Goal: Task Accomplishment & Management: Use online tool/utility

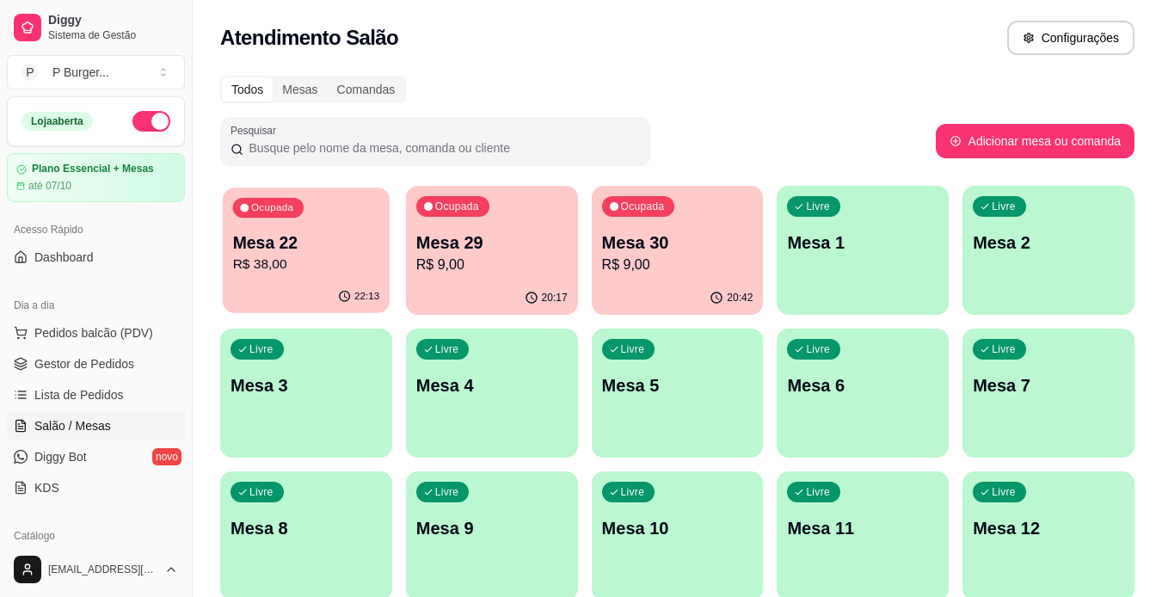
click at [333, 271] on p "R$ 38,00" at bounding box center [306, 265] width 147 height 20
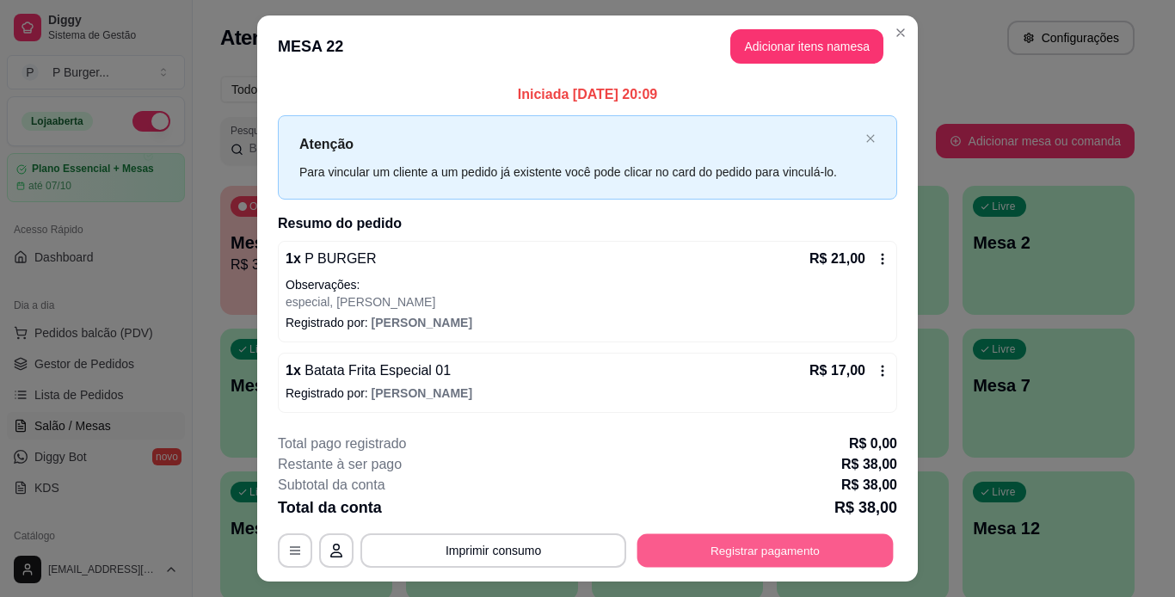
click at [699, 544] on button "Registrar pagamento" at bounding box center [765, 550] width 256 height 34
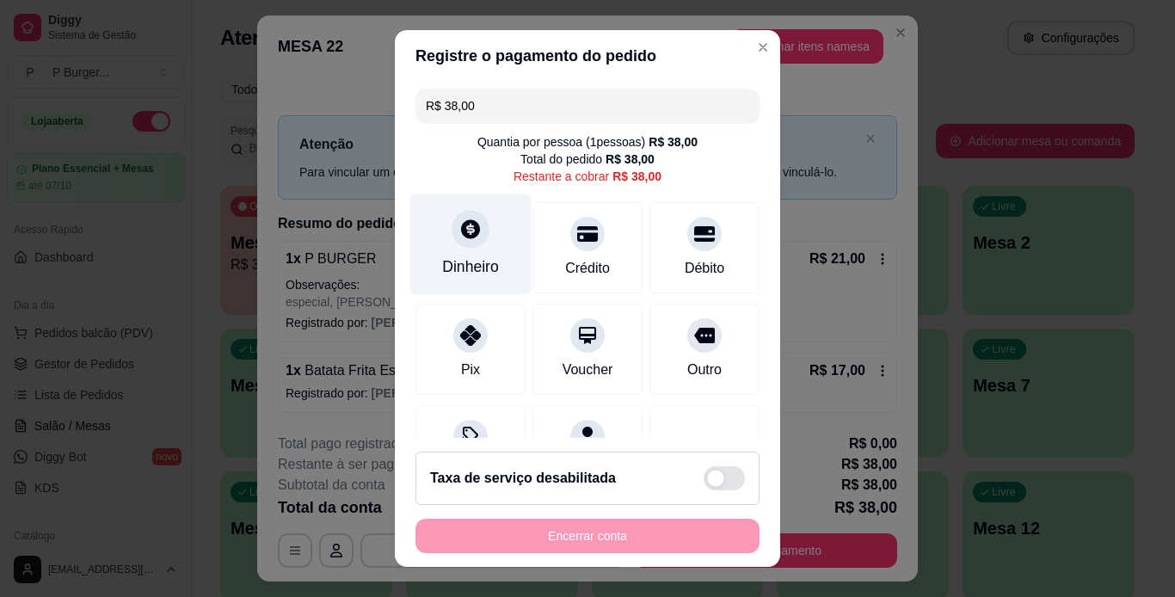
click at [459, 235] on icon at bounding box center [470, 229] width 22 height 22
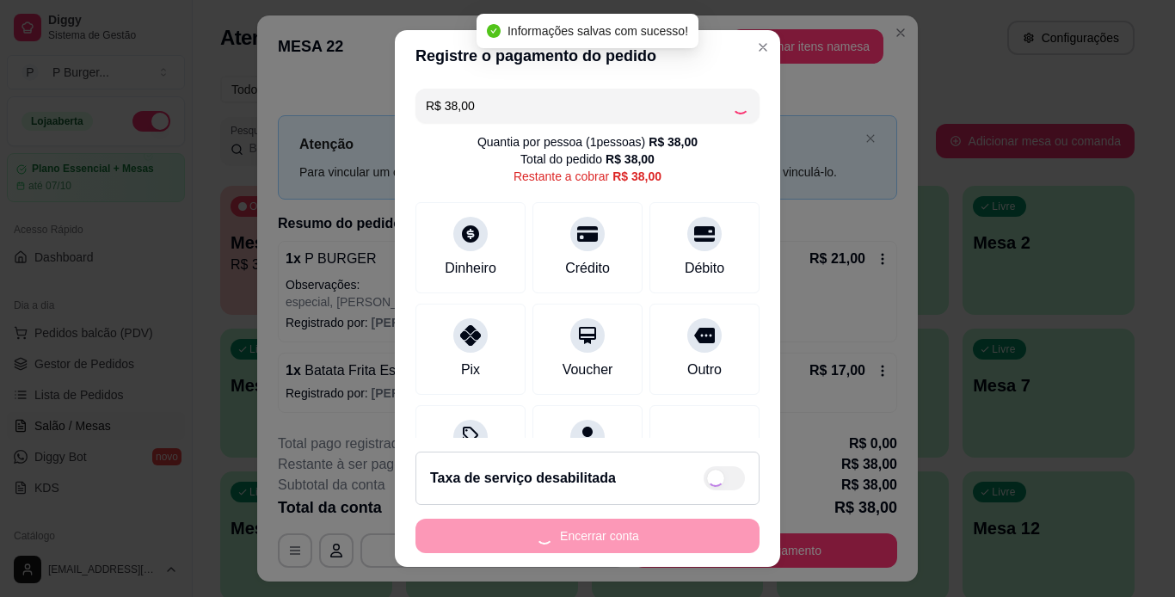
type input "R$ 0,00"
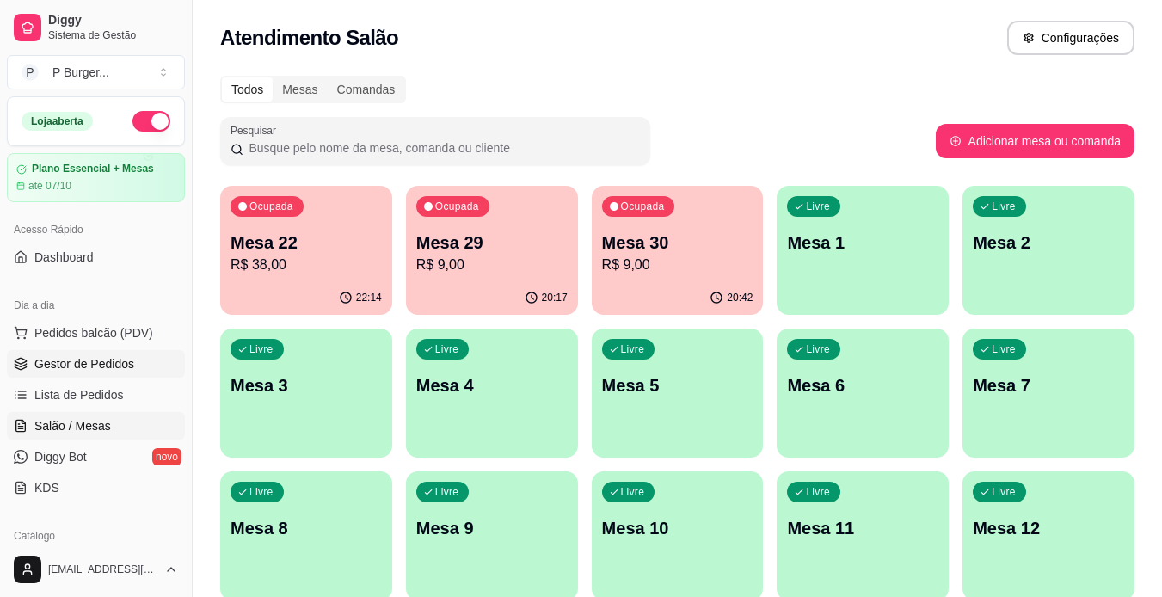
click at [112, 369] on span "Gestor de Pedidos" at bounding box center [84, 363] width 100 height 17
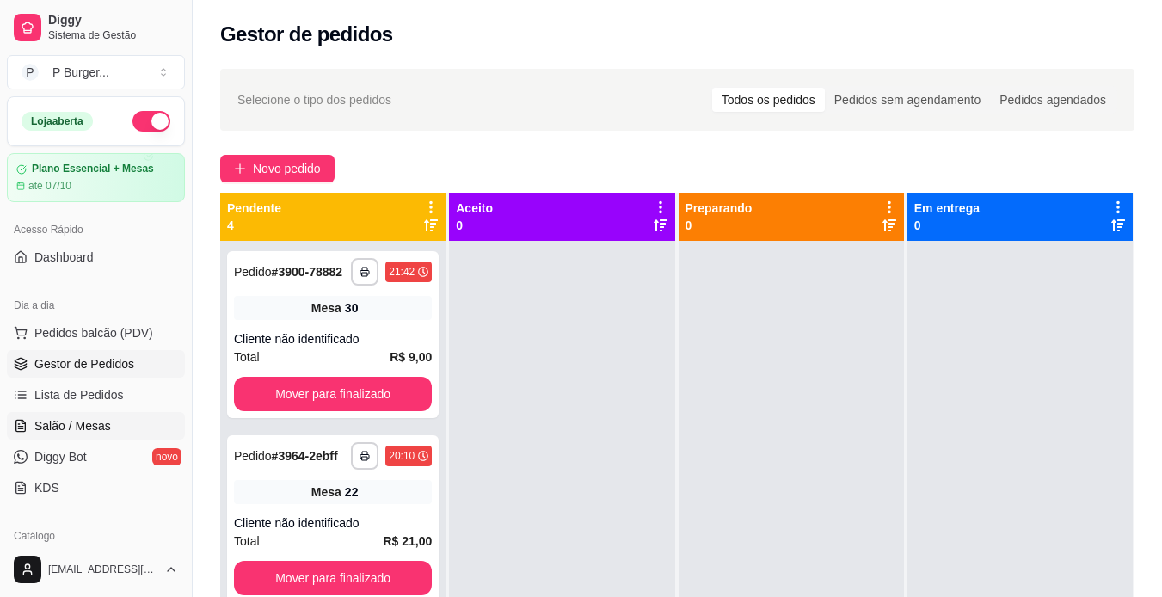
click at [95, 420] on span "Salão / Mesas" at bounding box center [72, 425] width 77 height 17
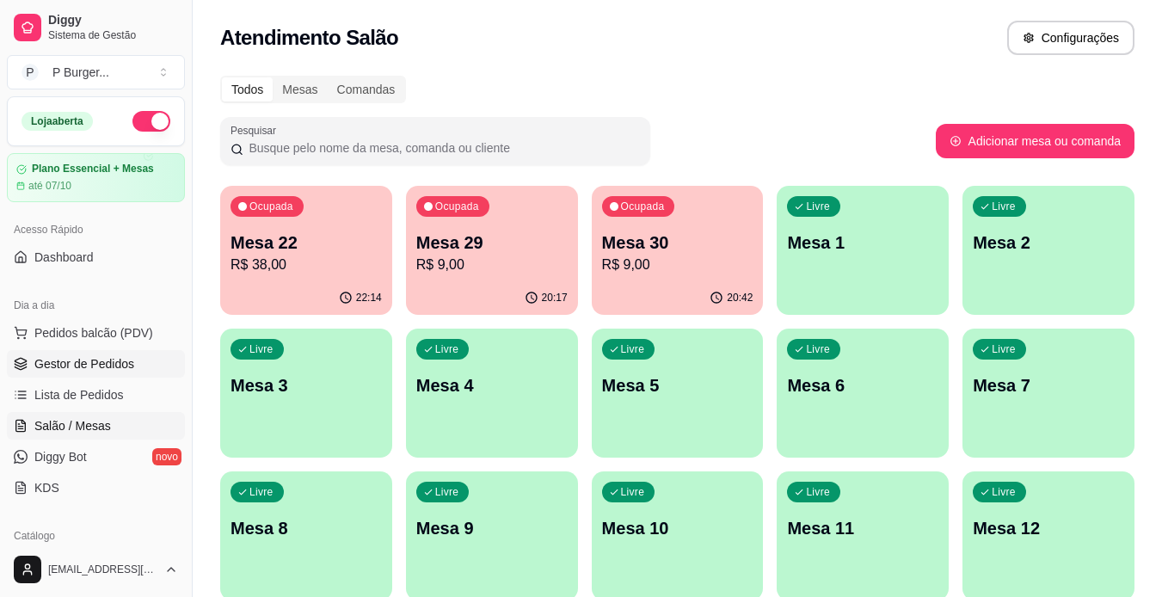
click at [66, 359] on span "Gestor de Pedidos" at bounding box center [84, 363] width 100 height 17
